Goal: Information Seeking & Learning: Find specific fact

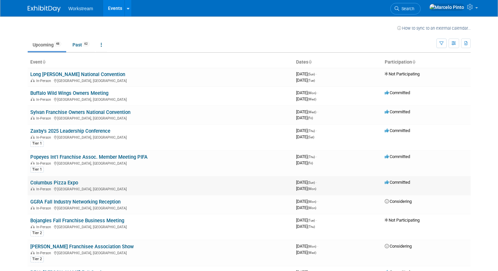
click at [72, 183] on link "Columbus Pizza Expo" at bounding box center [54, 183] width 48 height 6
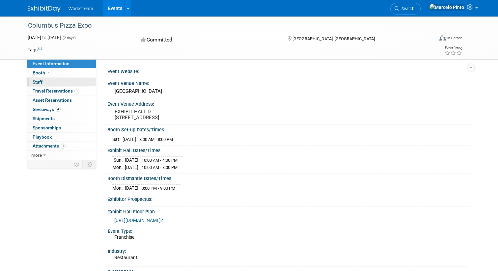
click at [58, 82] on link "0 Staff 0" at bounding box center [61, 82] width 69 height 9
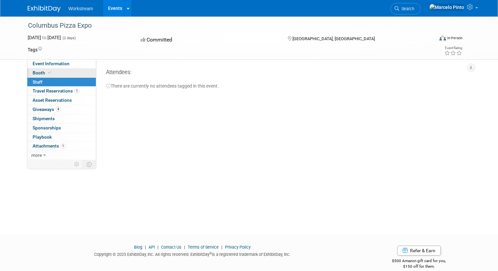
click at [60, 73] on link "Booth" at bounding box center [61, 73] width 69 height 9
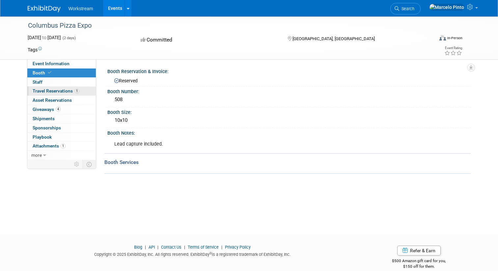
click at [84, 91] on link "1 Travel Reservations 1" at bounding box center [61, 91] width 69 height 9
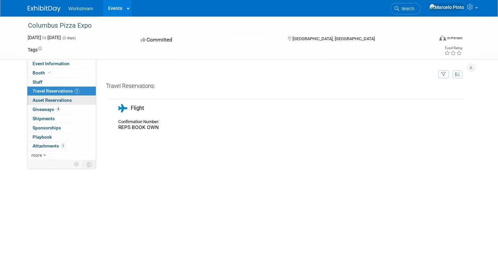
click at [86, 100] on link "0 Asset Reservations 0" at bounding box center [61, 100] width 69 height 9
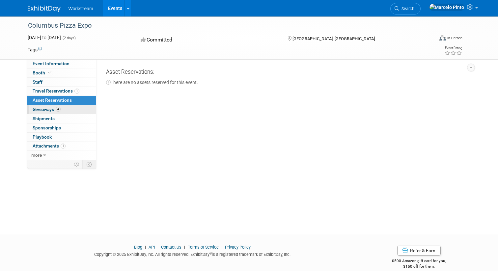
click at [86, 108] on link "4 Giveaways 4" at bounding box center [61, 109] width 69 height 9
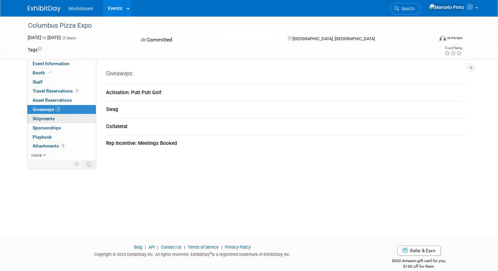
click at [86, 119] on link "0 Shipments 0" at bounding box center [61, 118] width 69 height 9
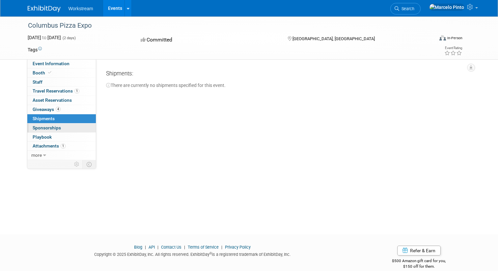
click at [86, 130] on link "0 Sponsorships 0" at bounding box center [61, 128] width 69 height 9
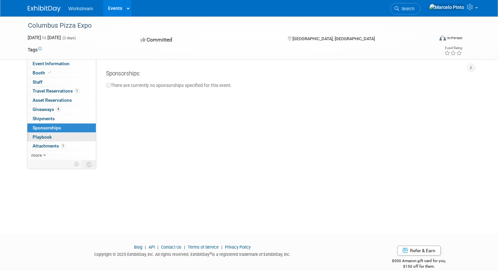
click at [87, 138] on link "0 Playbook 0" at bounding box center [61, 137] width 69 height 9
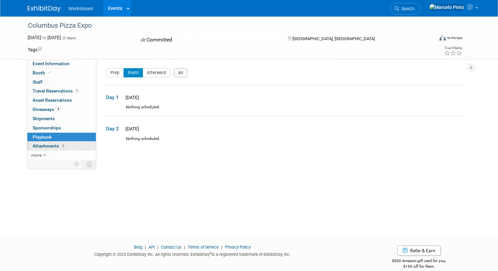
click at [87, 146] on link "1 Attachments 1" at bounding box center [61, 146] width 69 height 9
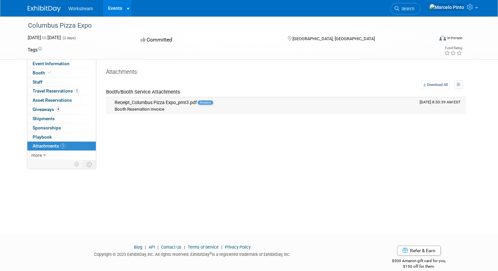
click at [194, 103] on div "Receipt_Columbus Pizza Expo_pmt3.pdf Invoice" at bounding box center [265, 103] width 300 height 6
click at [42, 155] on link "more" at bounding box center [61, 155] width 69 height 9
click at [57, 166] on span "Event Binder (.pdf export)" at bounding box center [59, 164] width 53 height 5
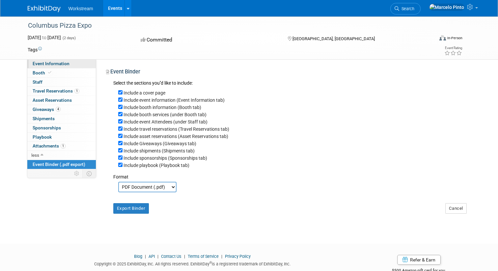
click at [60, 61] on span "Event Information" at bounding box center [51, 63] width 37 height 5
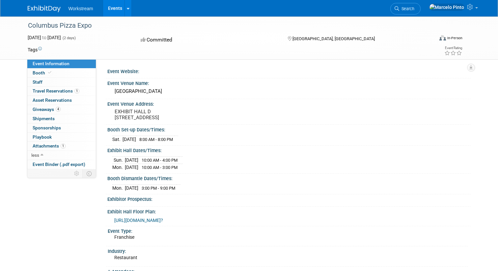
click at [125, 111] on pre "EXHIBIT HALL D 400 N High St Columbus, OH 43215" at bounding box center [183, 115] width 137 height 12
drag, startPoint x: 125, startPoint y: 111, endPoint x: 157, endPoint y: 123, distance: 34.2
click at [157, 121] on pre "EXHIBIT HALL D 400 N High St Columbus, OH 43215" at bounding box center [183, 115] width 137 height 12
copy pre "EXHIBIT HALL D 400 N High St Columbus, OH 43215"
